Goal: Navigation & Orientation: Go to known website

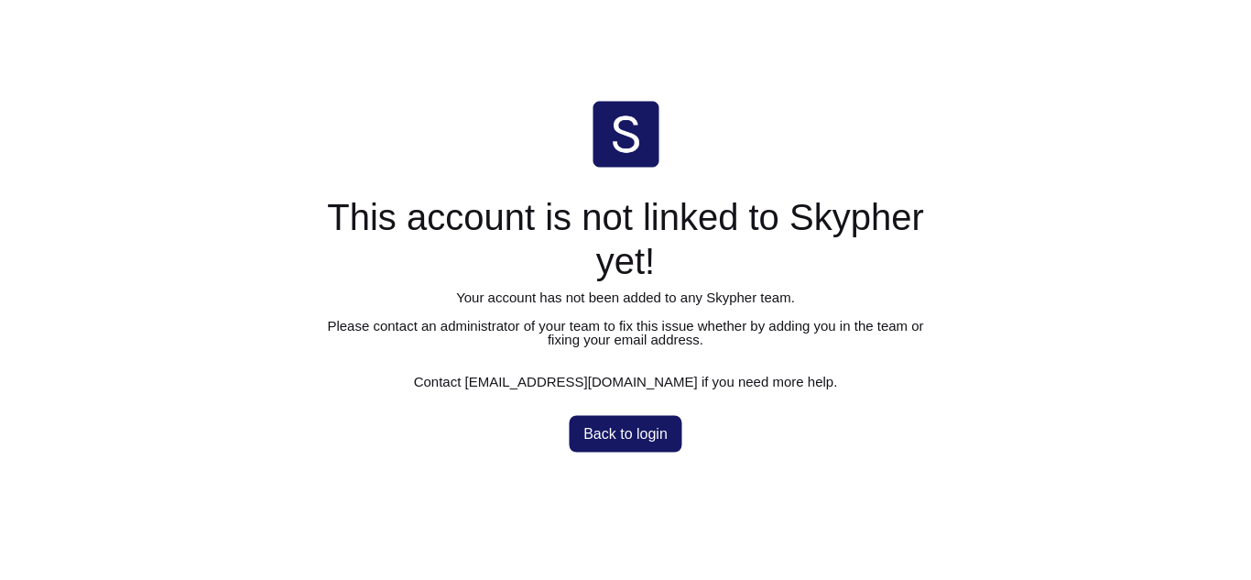
click at [654, 440] on span "Back to login" at bounding box center [625, 433] width 84 height 15
click at [579, 449] on button "Back to login" at bounding box center [626, 433] width 114 height 37
